Goal: Task Accomplishment & Management: Manage account settings

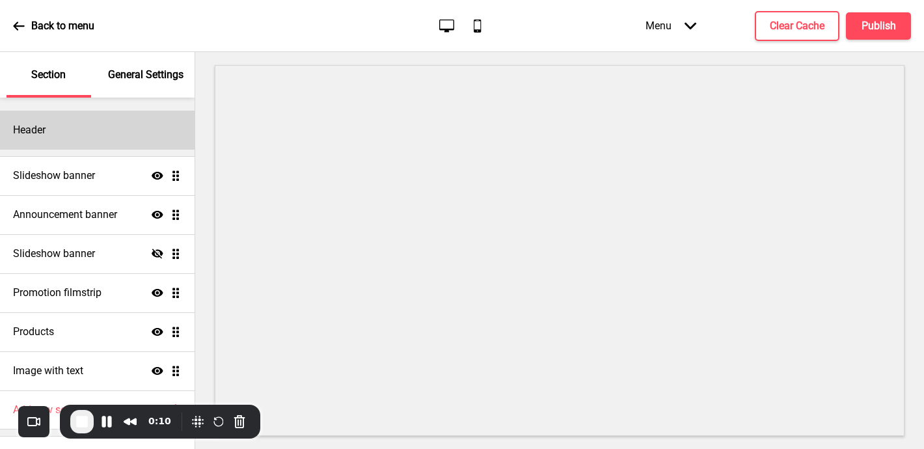
click at [37, 122] on div "Header" at bounding box center [97, 130] width 194 height 39
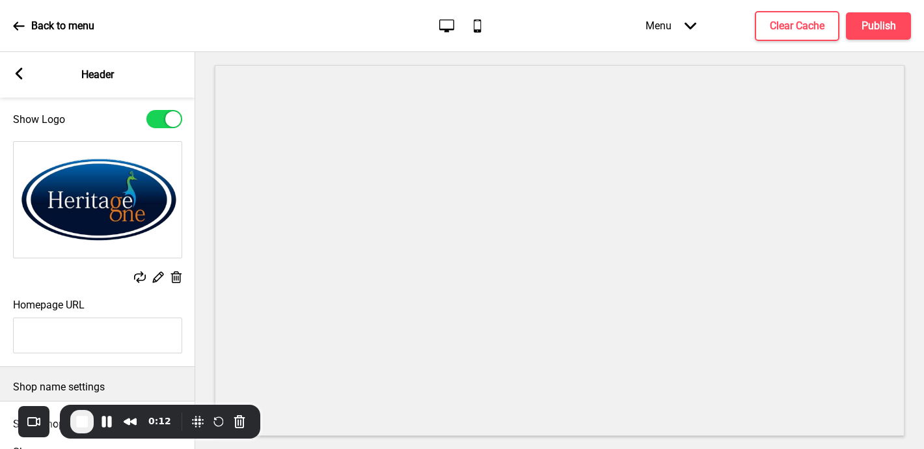
scroll to position [52, 0]
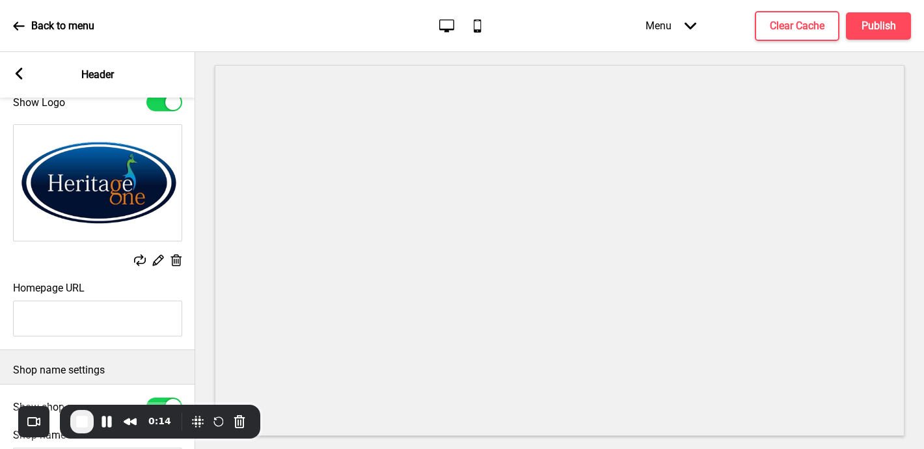
click at [153, 261] on rect at bounding box center [158, 260] width 14 height 14
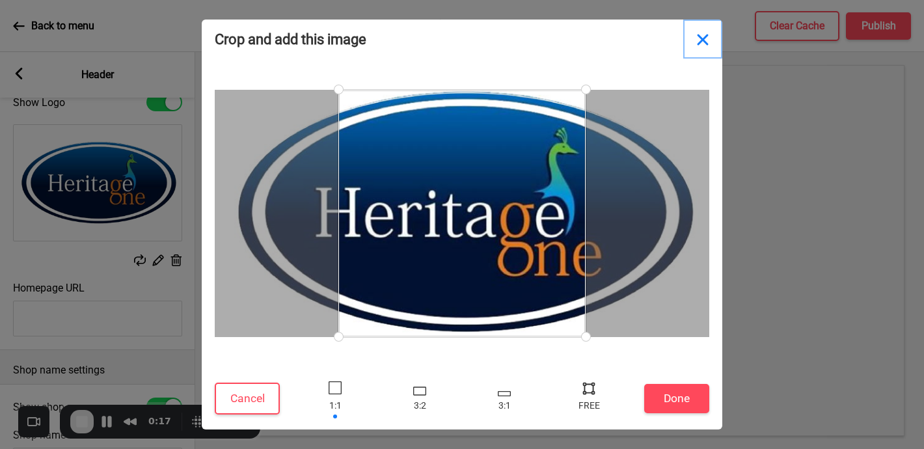
click at [702, 39] on button "Close" at bounding box center [702, 39] width 39 height 39
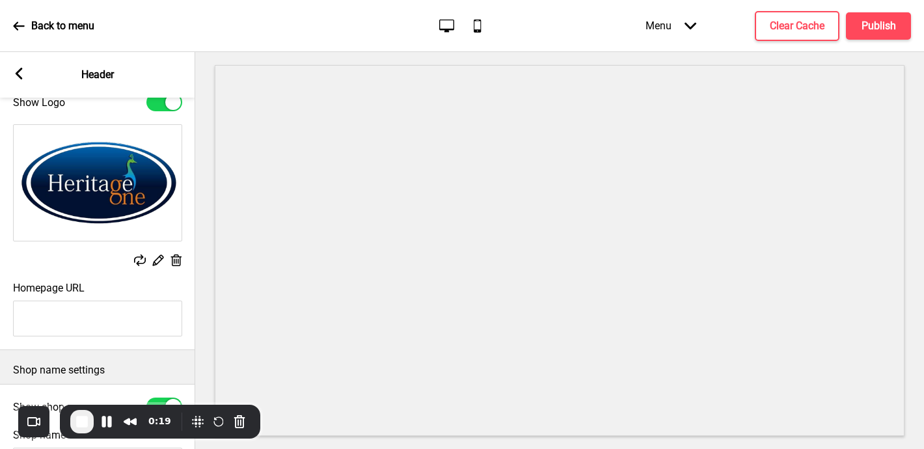
click at [19, 75] on icon at bounding box center [19, 74] width 7 height 12
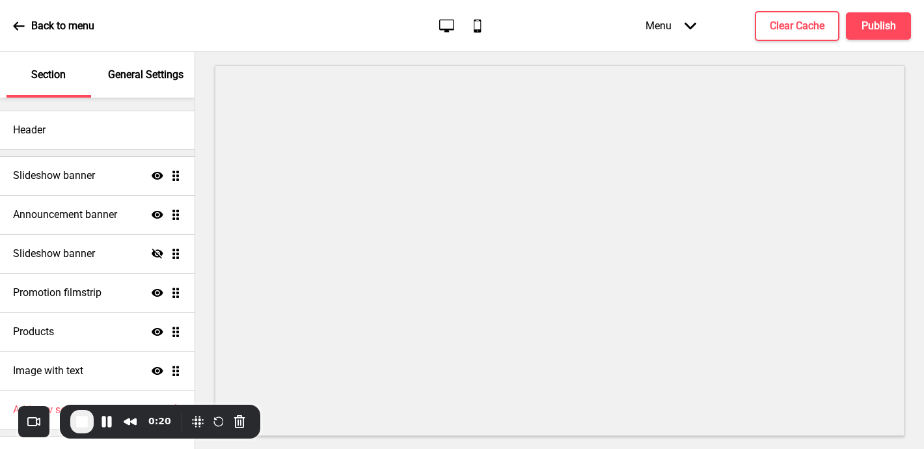
click at [133, 78] on p "General Settings" at bounding box center [145, 75] width 75 height 14
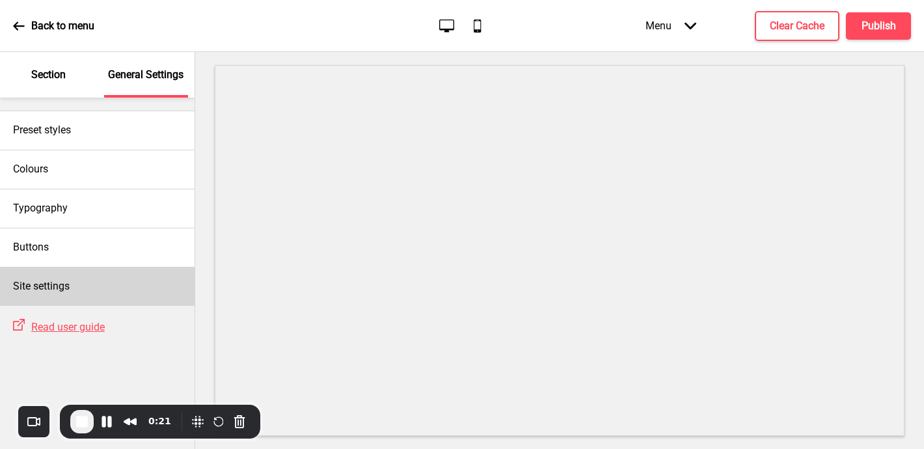
click at [84, 287] on div "Site settings" at bounding box center [97, 286] width 194 height 39
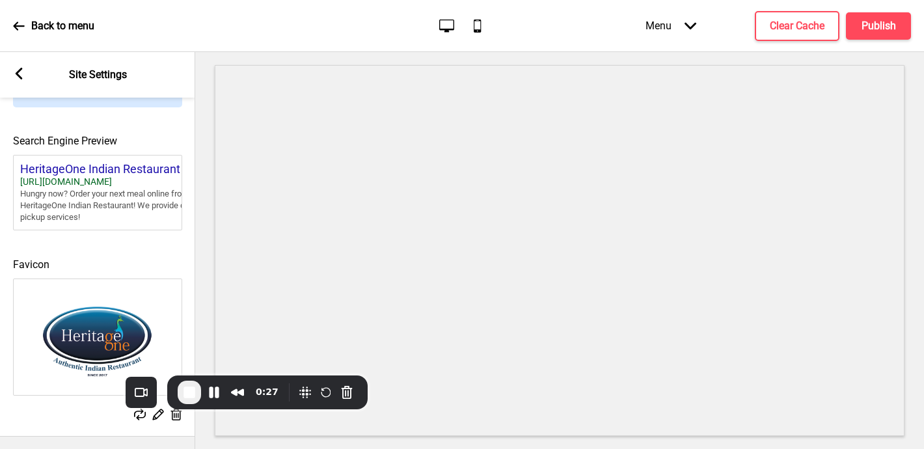
scroll to position [0, 1]
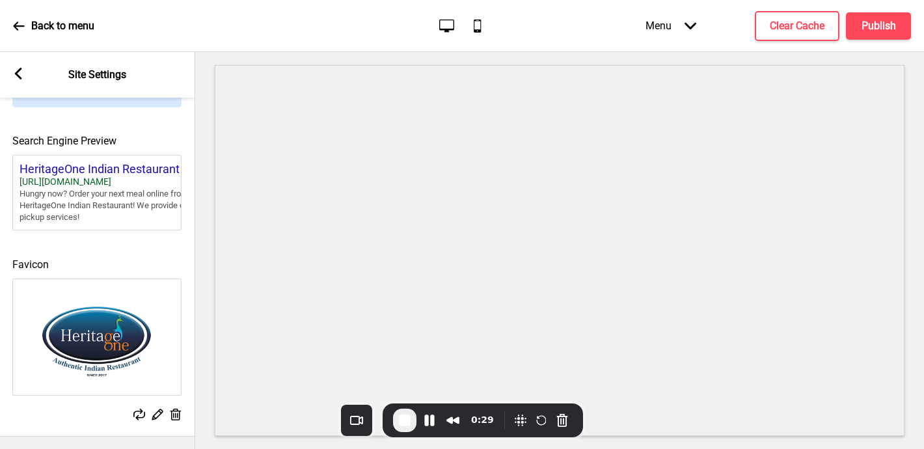
click at [420, 407] on div "0:29" at bounding box center [482, 420] width 200 height 34
click at [159, 414] on rect at bounding box center [157, 414] width 14 height 14
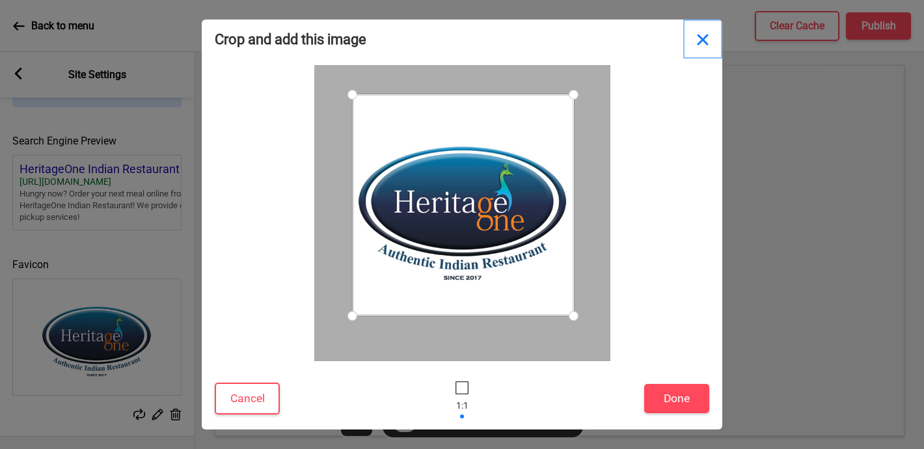
click at [701, 40] on button "Close" at bounding box center [702, 39] width 39 height 39
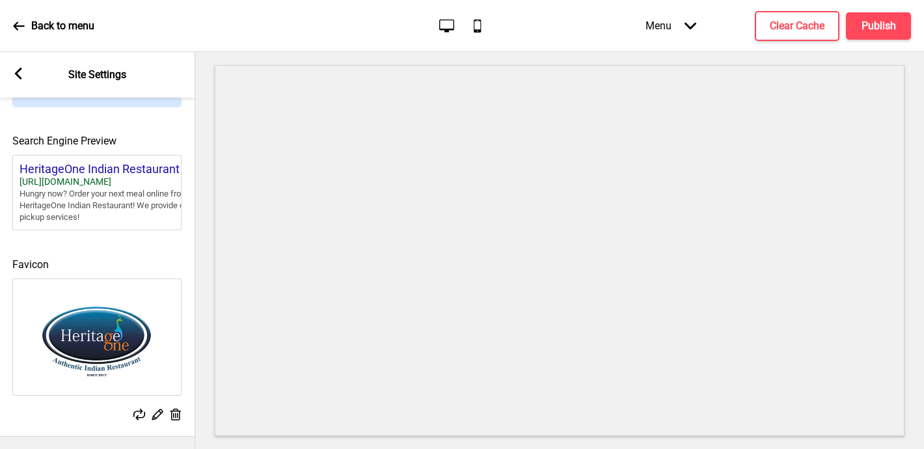
click at [14, 64] on div "Arrow left Site Settings" at bounding box center [96, 75] width 195 height 46
click at [19, 70] on icon at bounding box center [18, 74] width 7 height 12
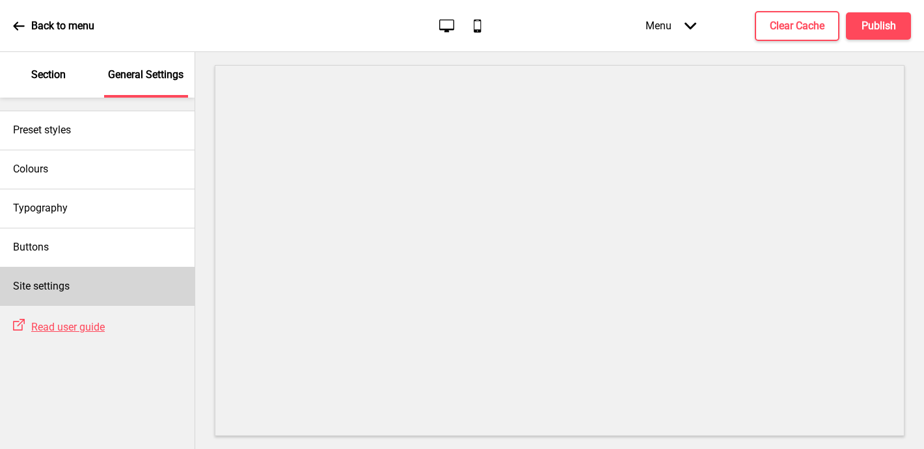
click at [140, 284] on div "Site settings" at bounding box center [97, 286] width 194 height 39
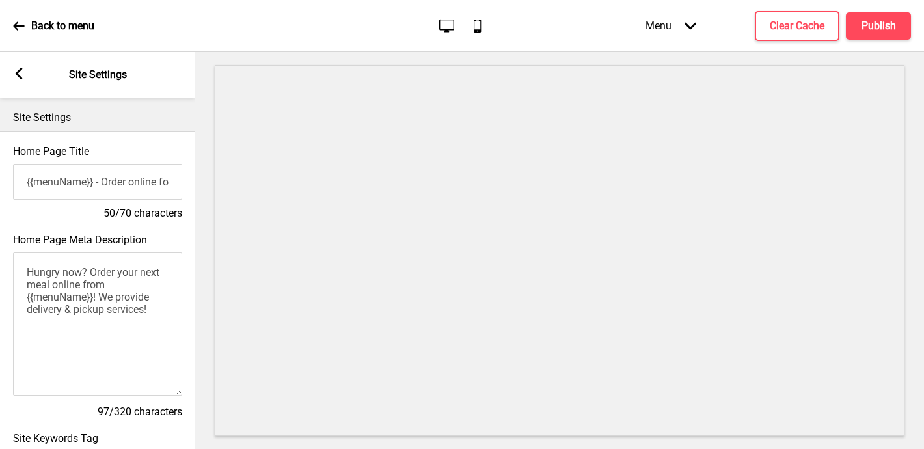
scroll to position [572, 0]
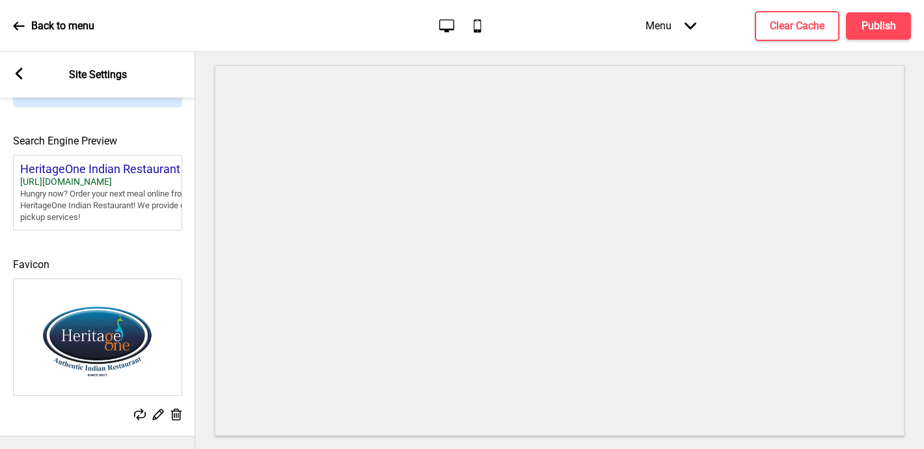
click at [18, 72] on icon at bounding box center [19, 74] width 7 height 12
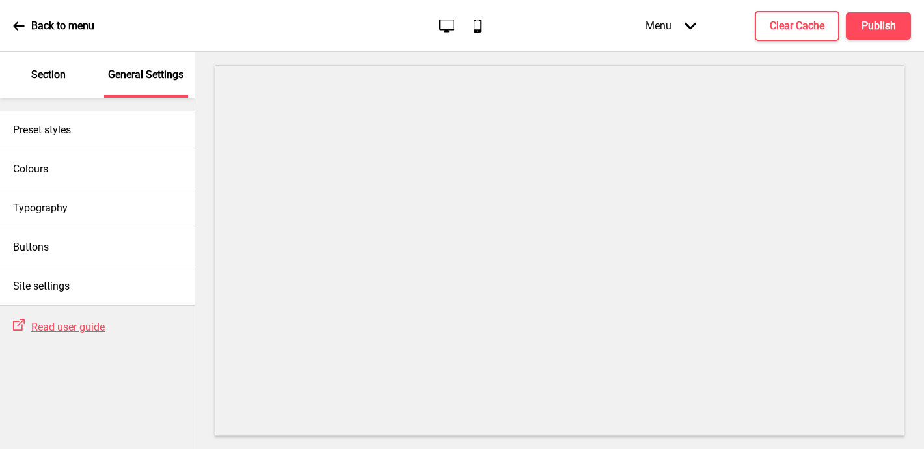
click at [30, 82] on div "Section" at bounding box center [49, 75] width 85 height 46
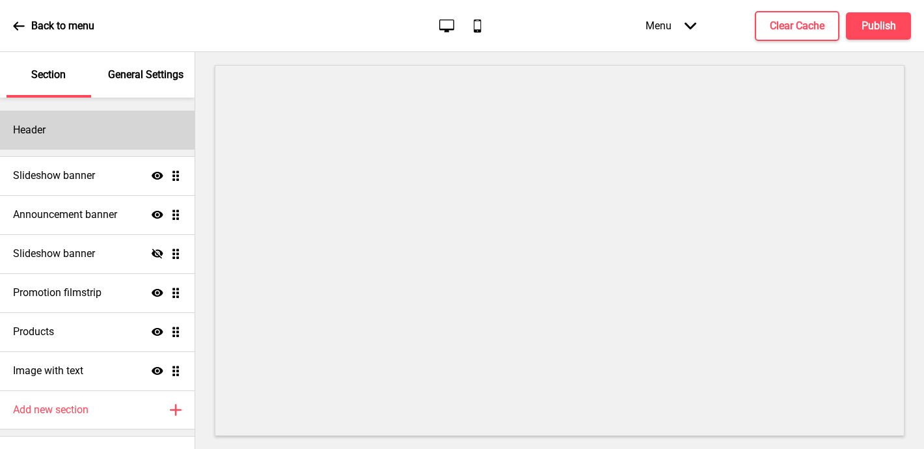
click at [43, 126] on h4 "Header" at bounding box center [29, 130] width 33 height 14
